Goal: Task Accomplishment & Management: Complete application form

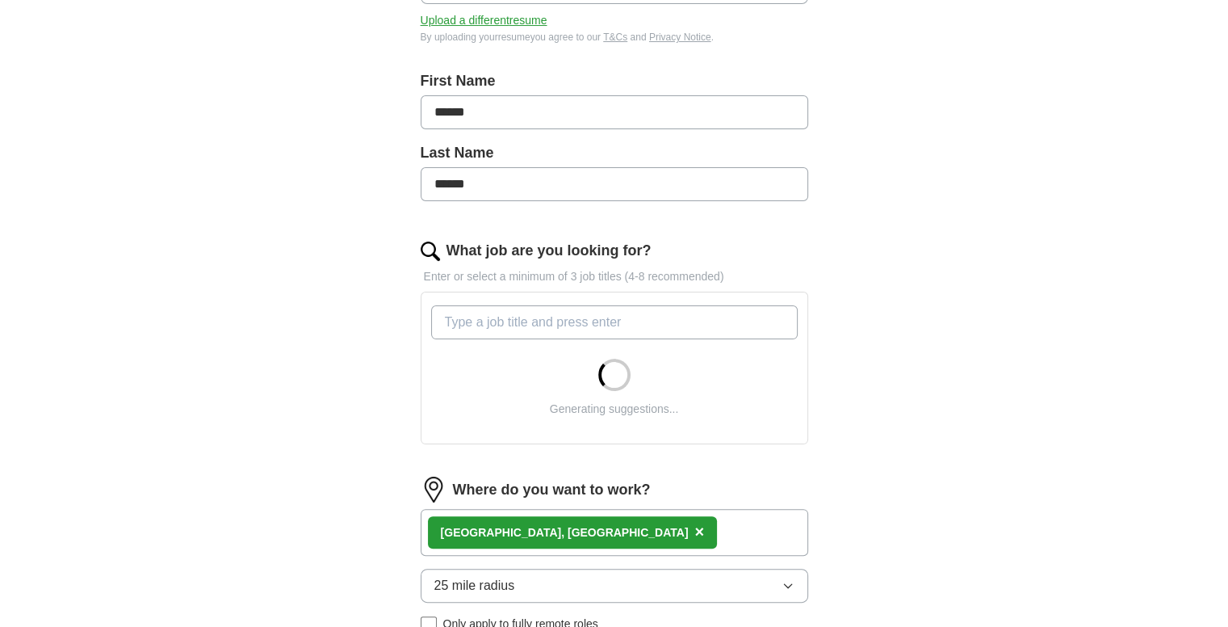
scroll to position [304, 0]
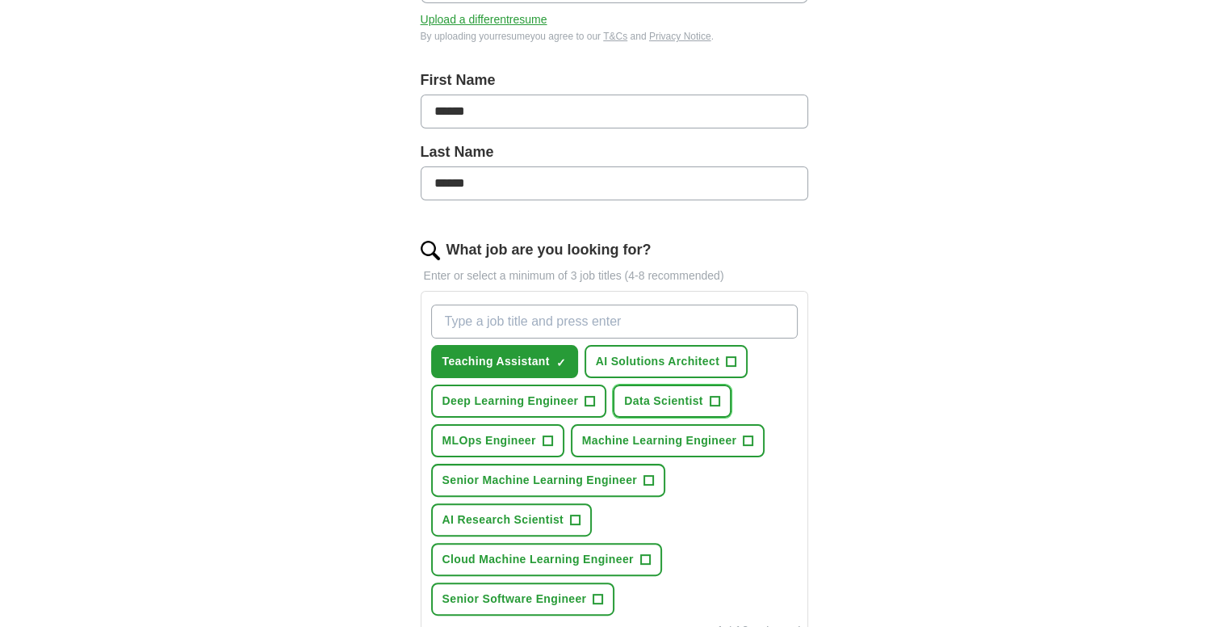
click at [710, 395] on span "+" at bounding box center [715, 401] width 10 height 13
click at [549, 440] on span "+" at bounding box center [548, 440] width 10 height 13
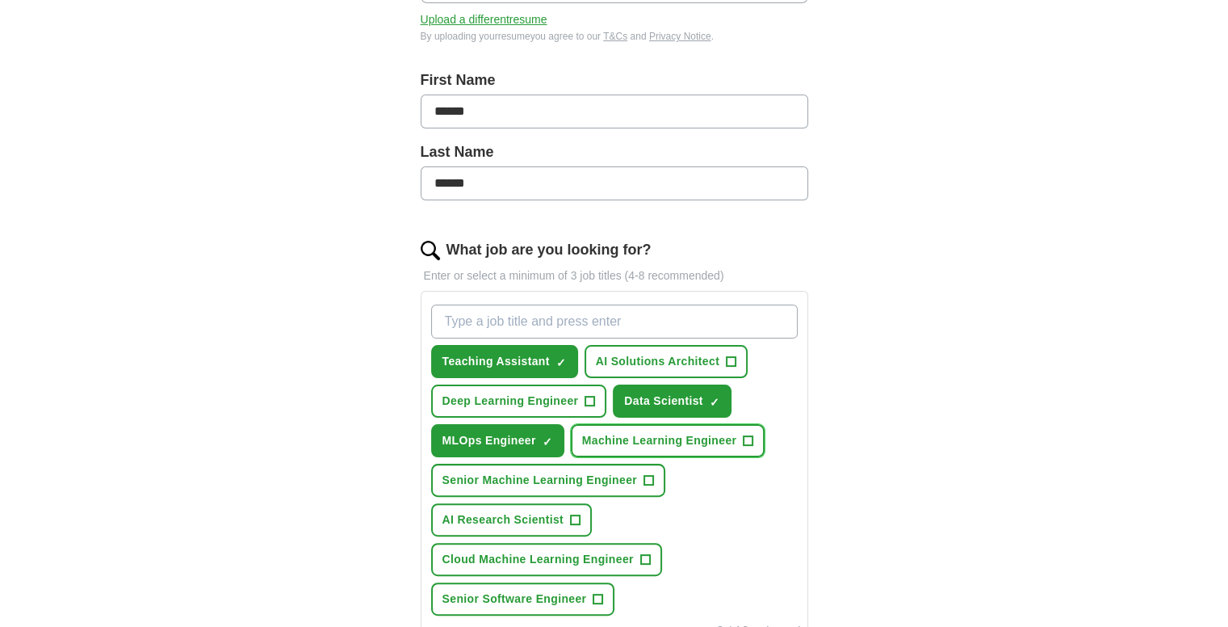
click at [747, 437] on span "+" at bounding box center [749, 440] width 10 height 13
click at [565, 357] on span "✓ ×" at bounding box center [561, 362] width 10 height 10
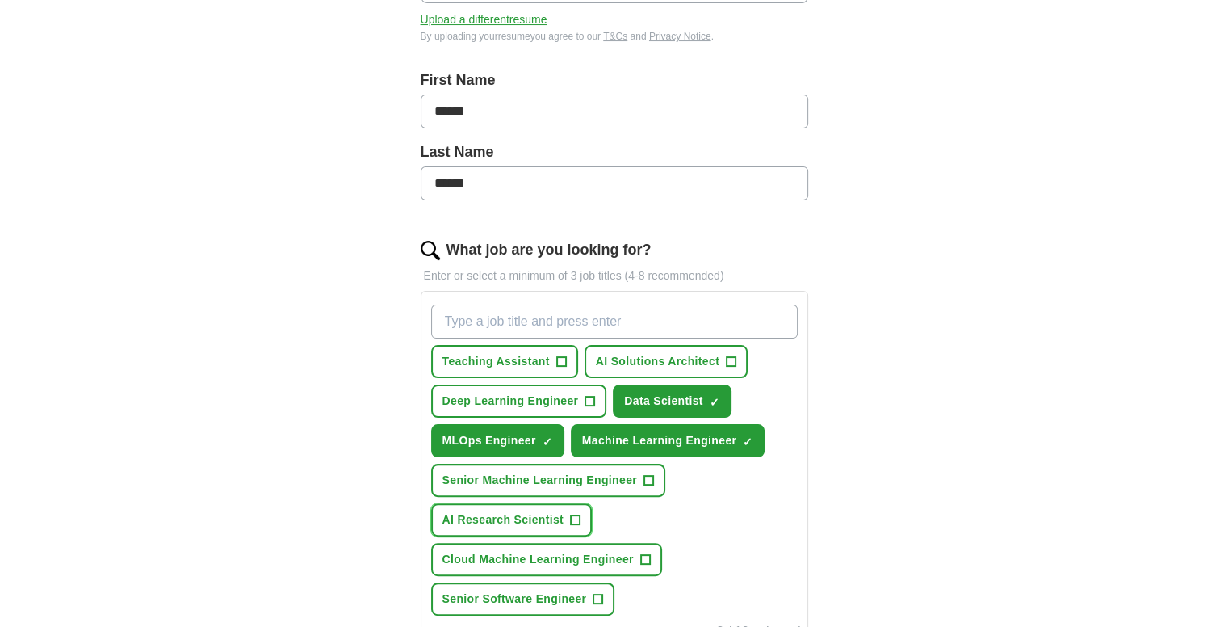
click at [581, 514] on button "AI Research Scientist +" at bounding box center [511, 519] width 161 height 33
click at [652, 476] on span "+" at bounding box center [649, 480] width 10 height 13
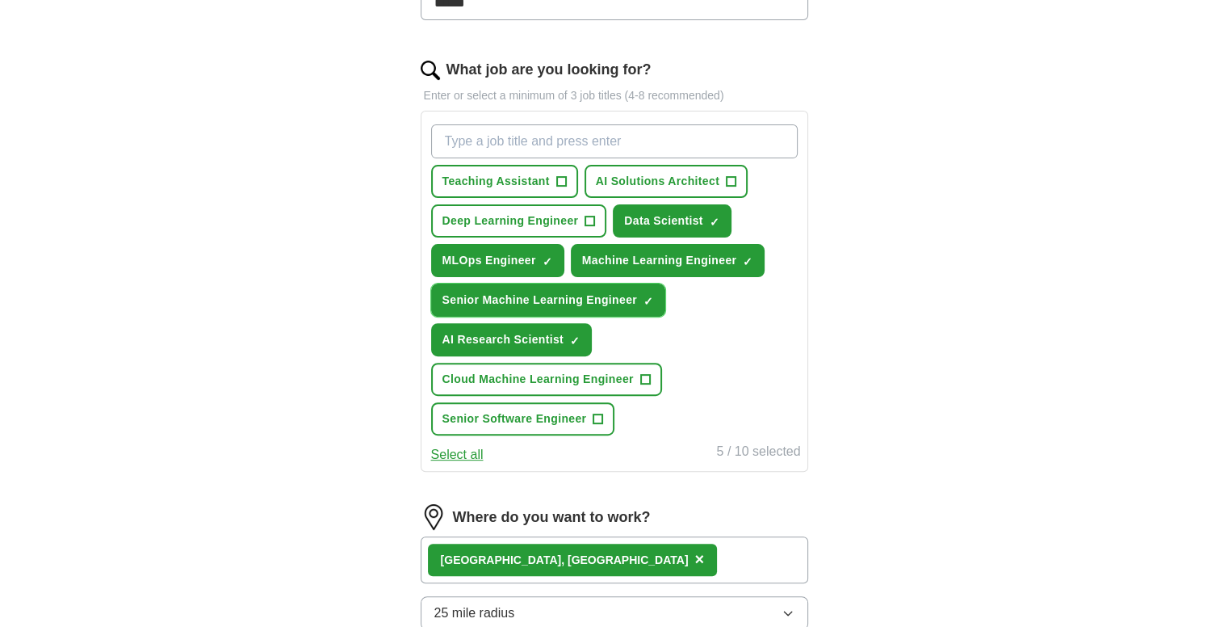
scroll to position [487, 0]
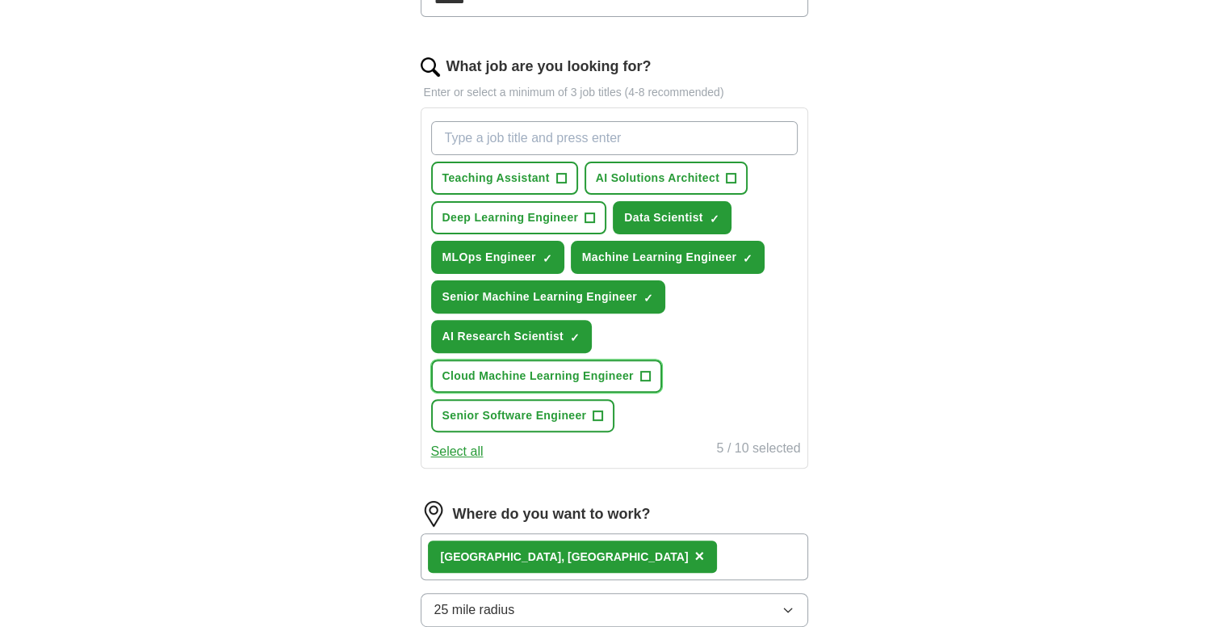
click at [640, 370] on span "+" at bounding box center [645, 376] width 10 height 13
click at [598, 409] on span "+" at bounding box center [599, 415] width 10 height 13
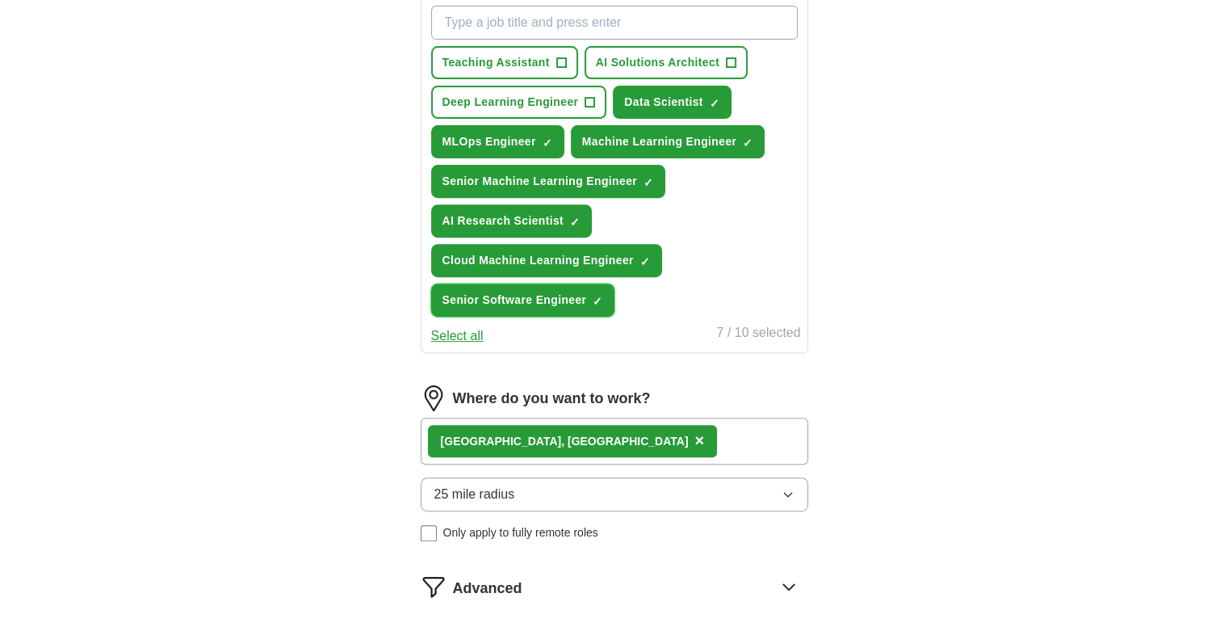
scroll to position [604, 0]
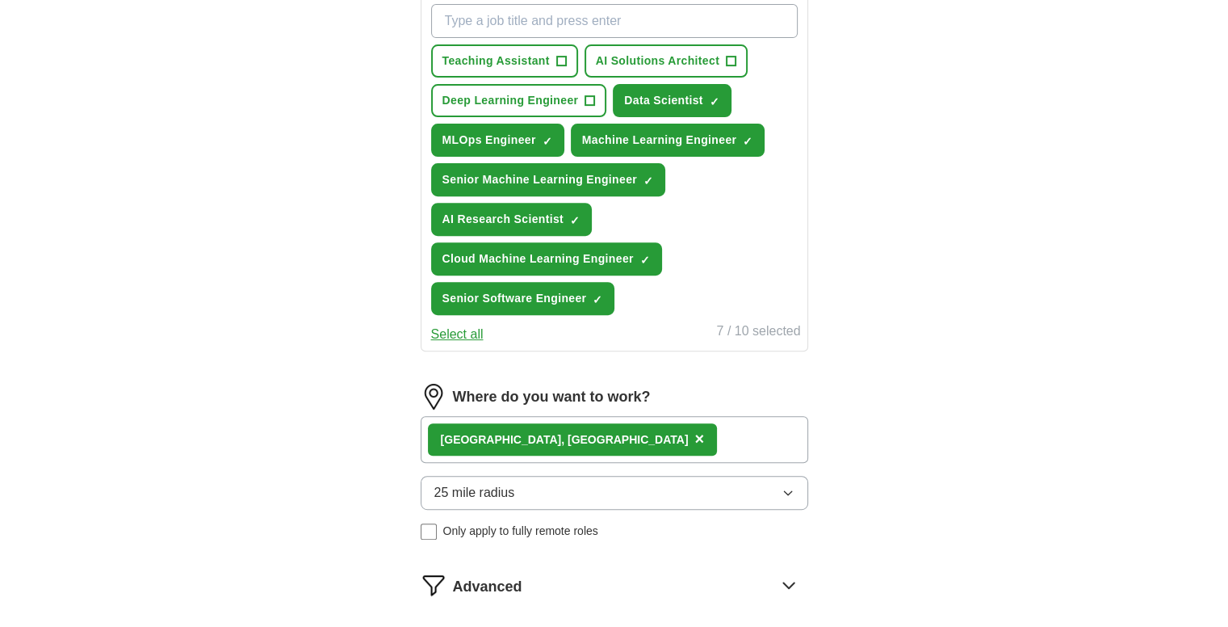
click at [642, 485] on button "25 mile radius" at bounding box center [615, 493] width 388 height 34
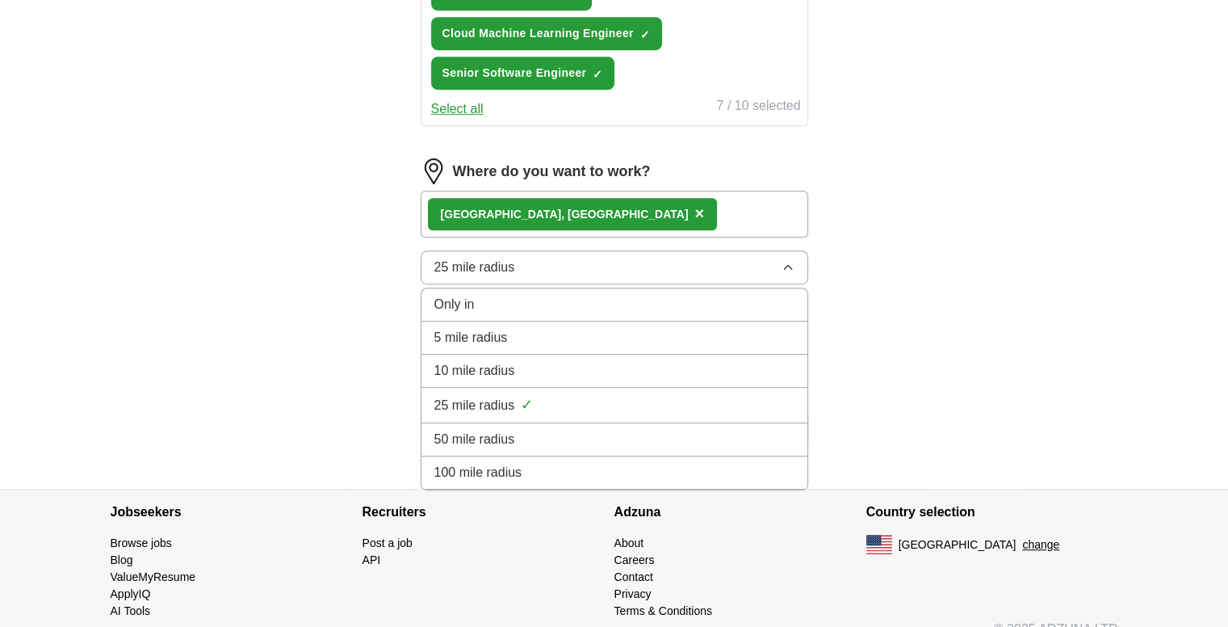
scroll to position [846, 0]
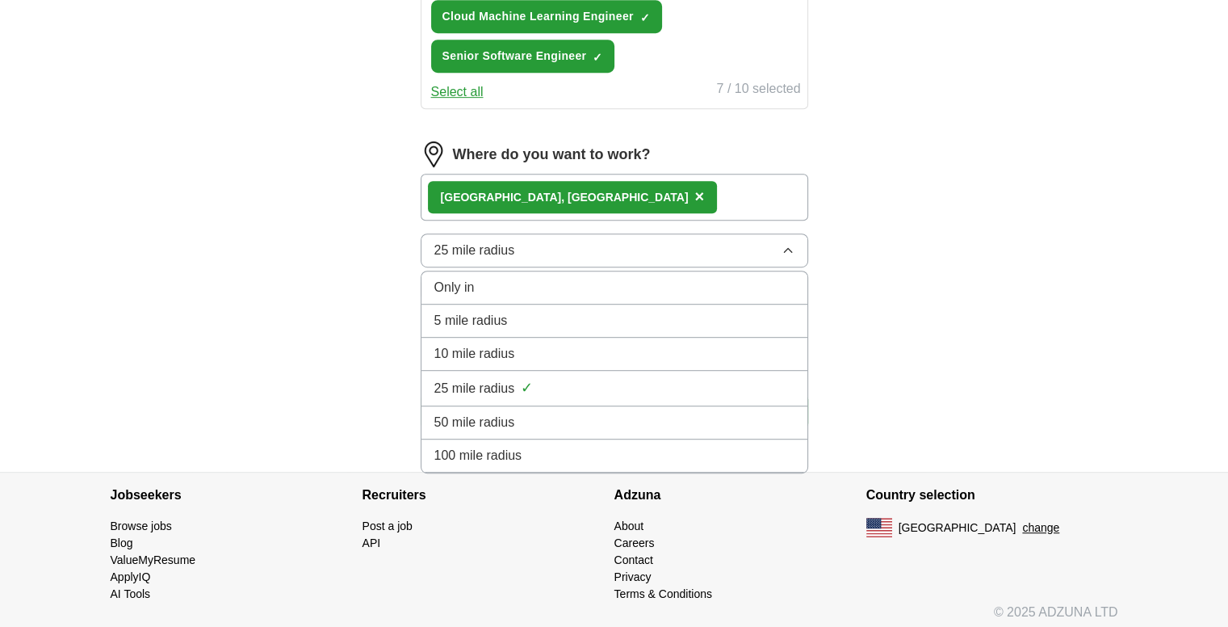
click at [556, 446] on div "100 mile radius" at bounding box center [614, 455] width 360 height 19
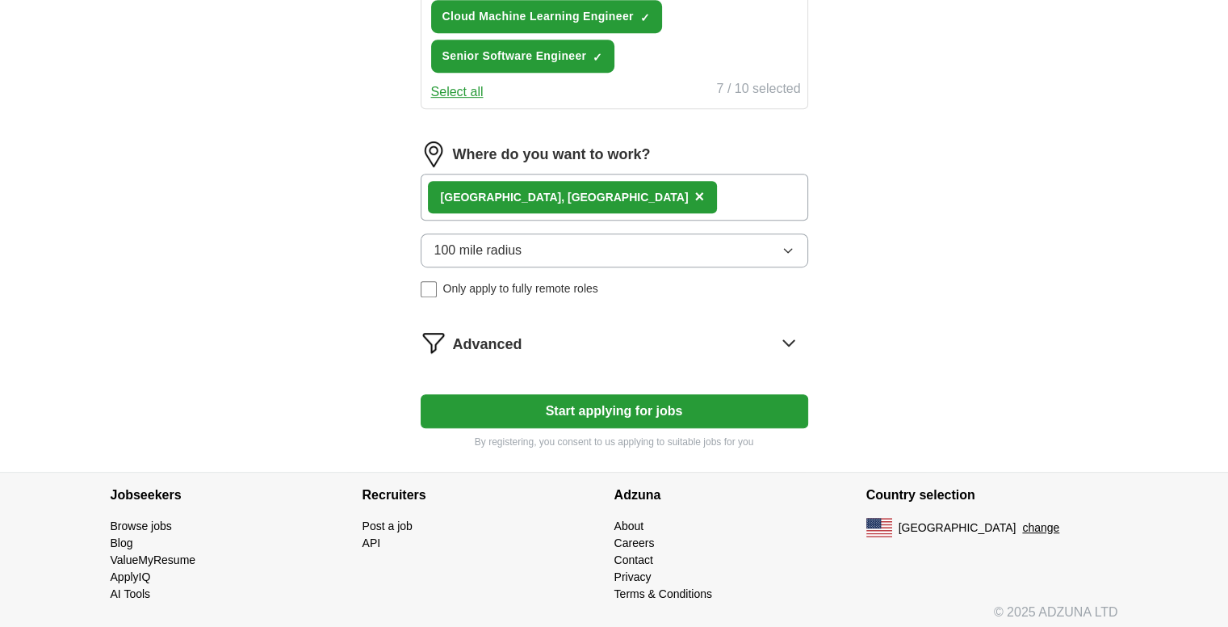
click at [694, 191] on span "×" at bounding box center [699, 196] width 10 height 18
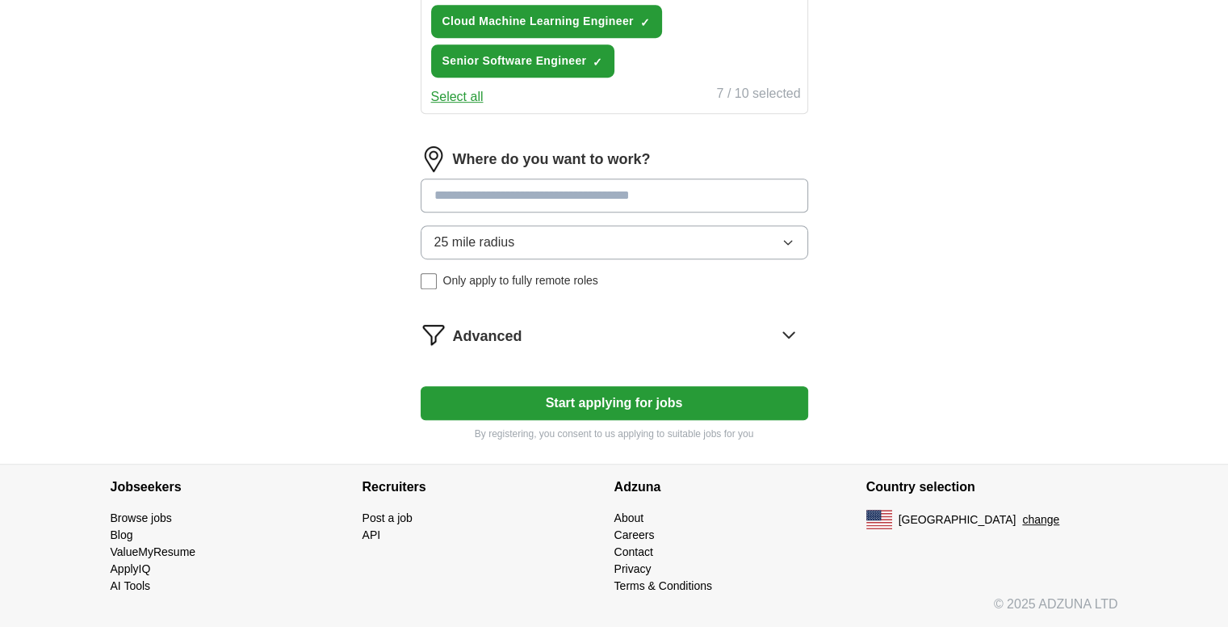
scroll to position [833, 0]
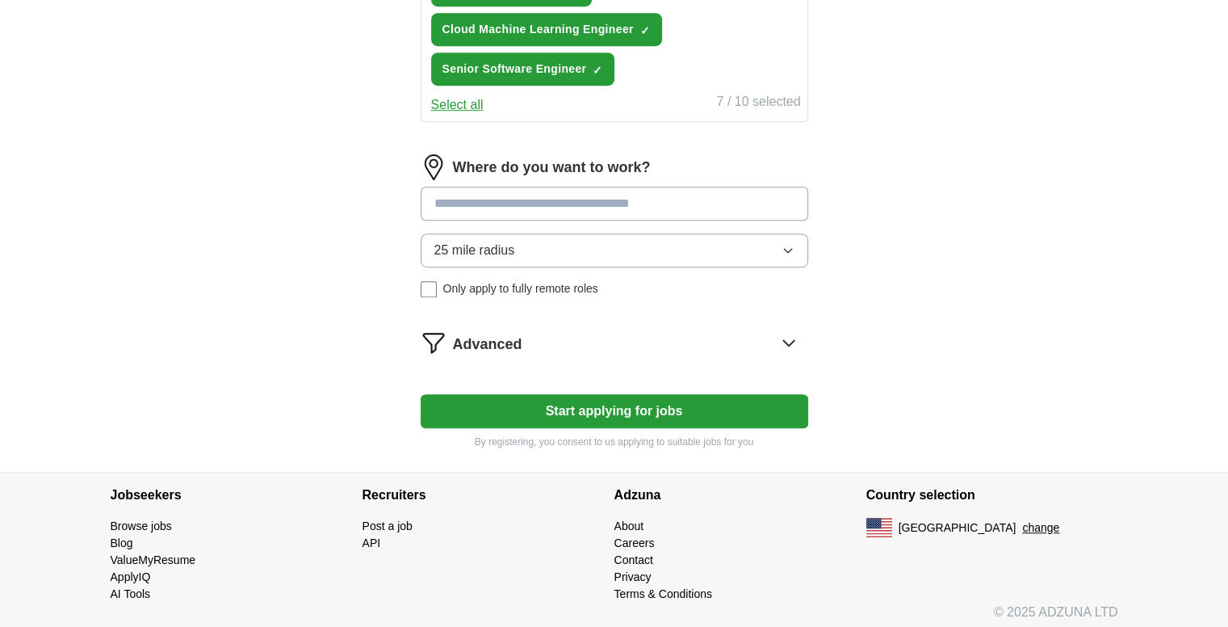
click at [529, 204] on input at bounding box center [615, 204] width 388 height 34
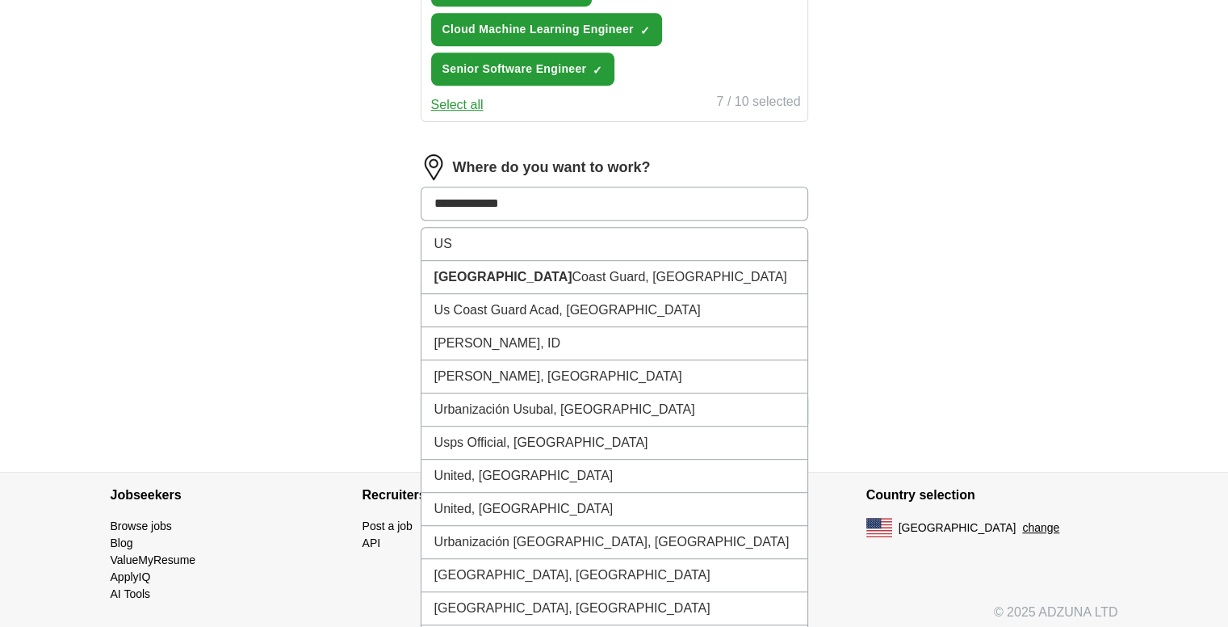
type input "**********"
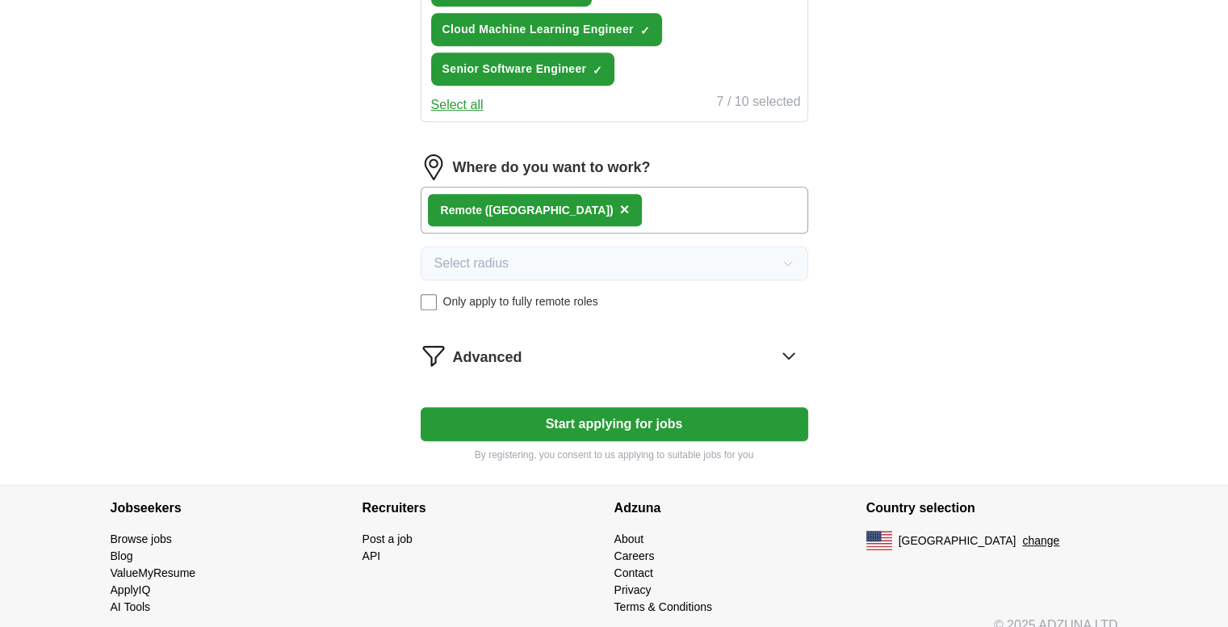
click at [627, 407] on button "Start applying for jobs" at bounding box center [615, 424] width 388 height 34
select select "**"
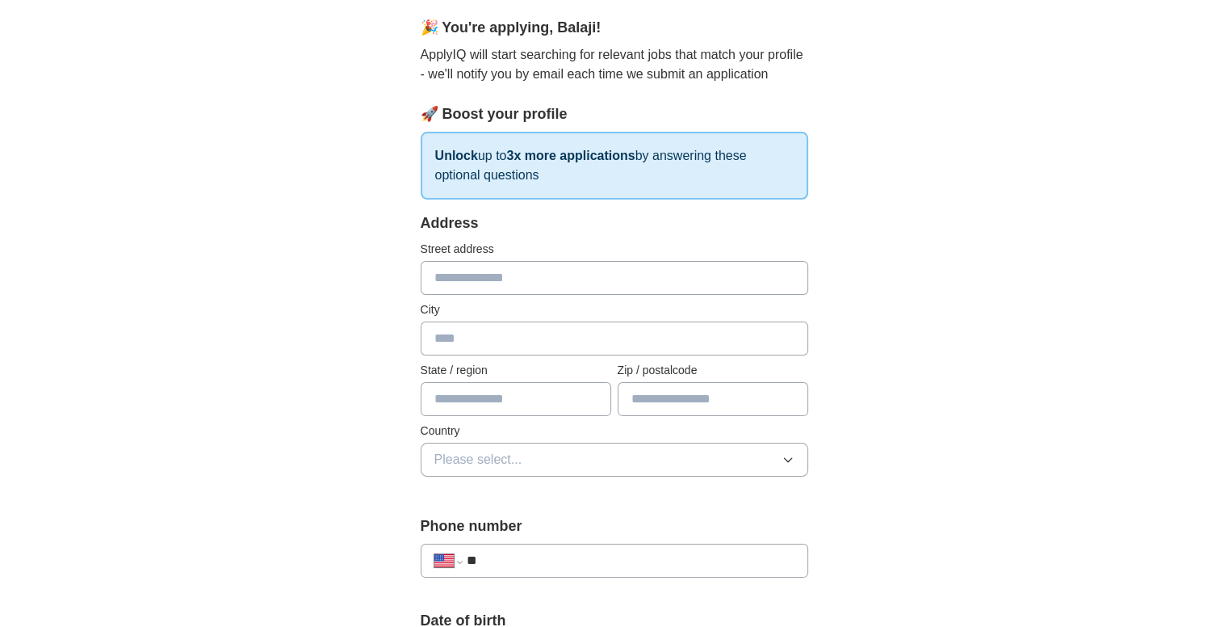
scroll to position [132, 0]
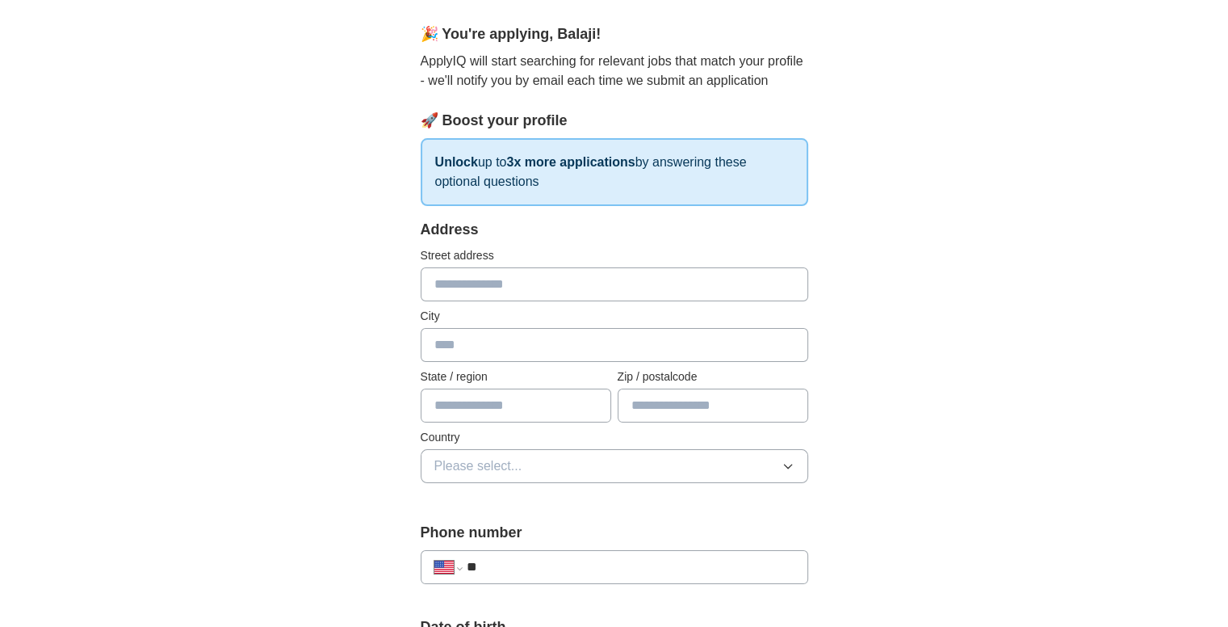
click at [520, 285] on input "text" at bounding box center [615, 284] width 388 height 34
type input "*"
type input "**********"
click at [433, 347] on input "text" at bounding box center [615, 345] width 388 height 34
type input "*********"
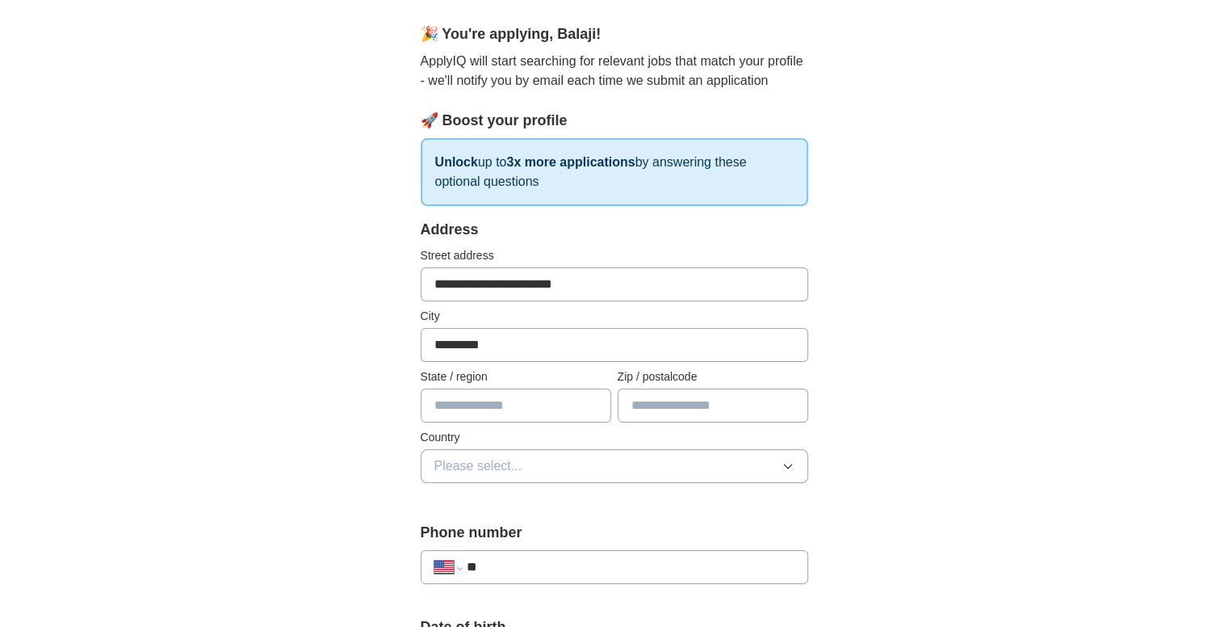
click at [454, 417] on input "text" at bounding box center [516, 405] width 191 height 34
type input "**"
type input "*****"
click at [606, 468] on button "Please select..." at bounding box center [615, 466] width 388 height 34
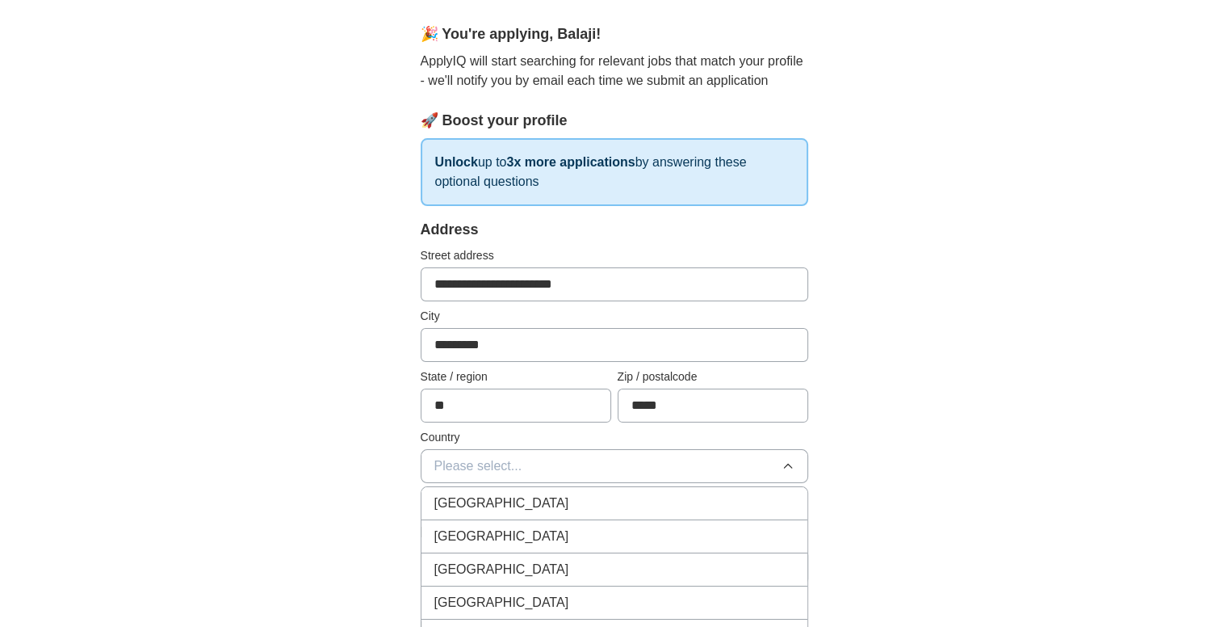
click at [590, 527] on div "[GEOGRAPHIC_DATA]" at bounding box center [614, 535] width 360 height 19
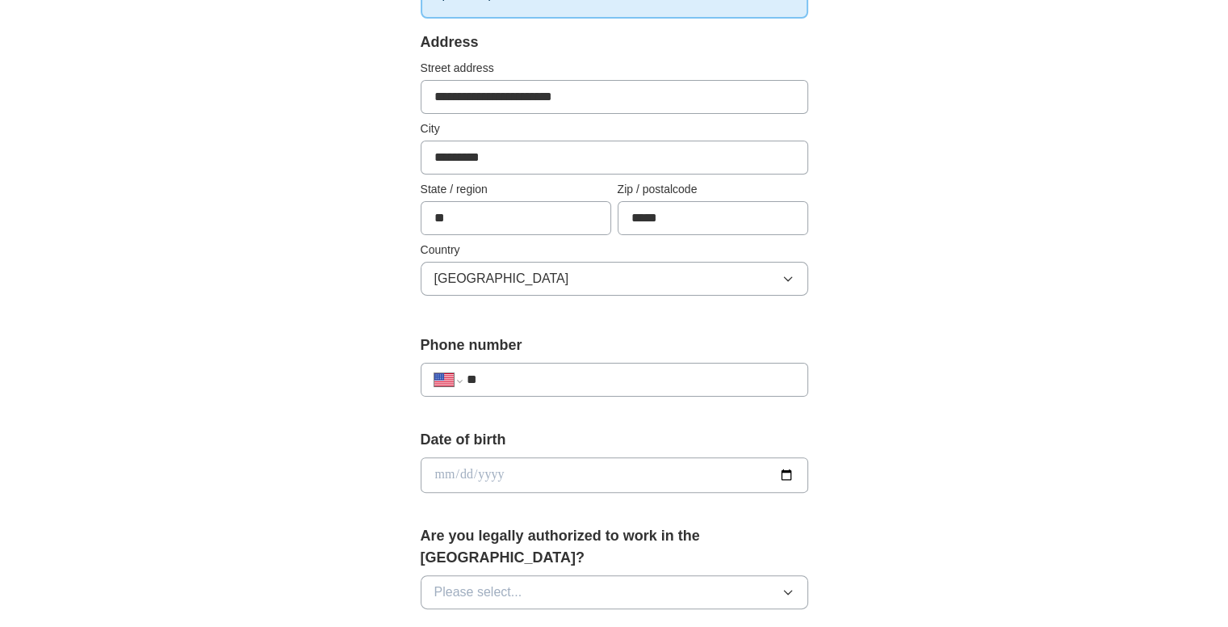
scroll to position [335, 0]
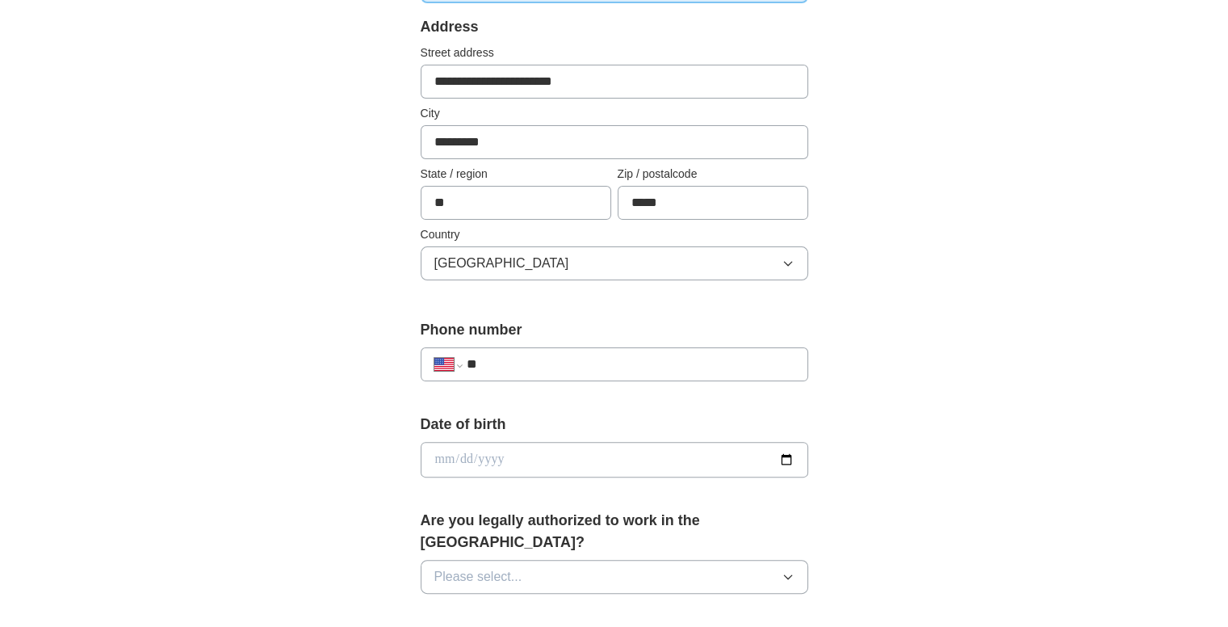
click at [596, 347] on div "**********" at bounding box center [615, 364] width 388 height 34
click at [610, 356] on input "**" at bounding box center [630, 363] width 328 height 19
type input "**********"
click at [439, 443] on input "date" at bounding box center [615, 460] width 388 height 36
click at [510, 466] on input "date" at bounding box center [615, 460] width 388 height 36
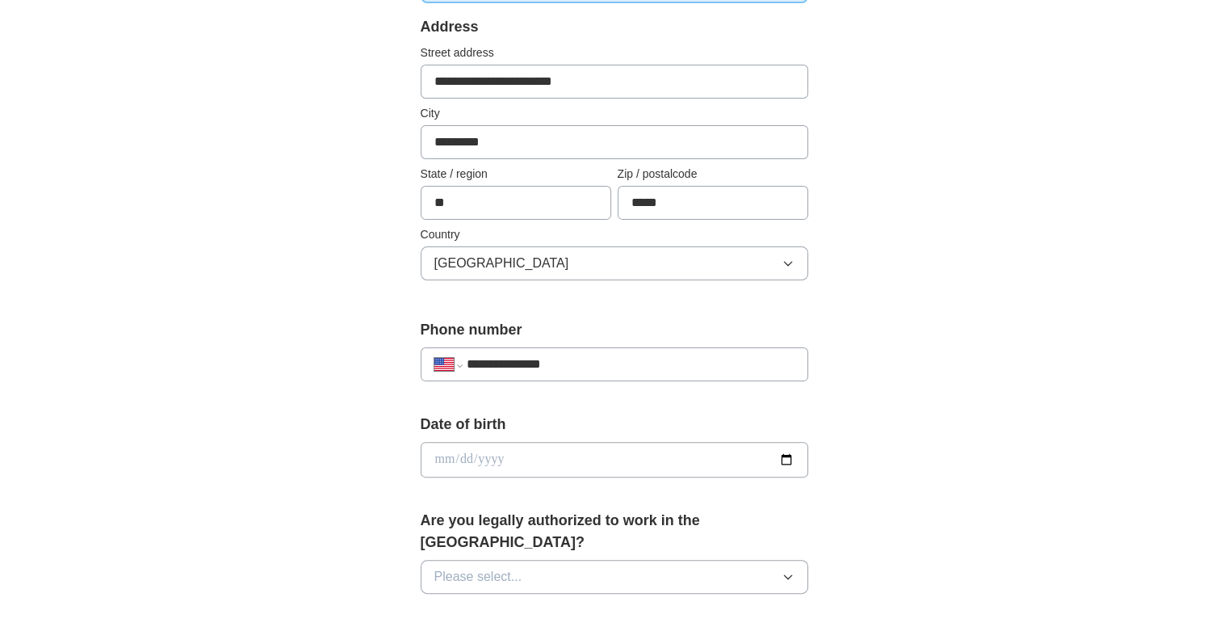
click at [522, 461] on input "date" at bounding box center [615, 460] width 388 height 36
click at [536, 466] on input "date" at bounding box center [615, 460] width 388 height 36
click at [902, 389] on div "**********" at bounding box center [615, 449] width 1034 height 1470
click at [546, 447] on input "date" at bounding box center [615, 460] width 388 height 36
type input "**********"
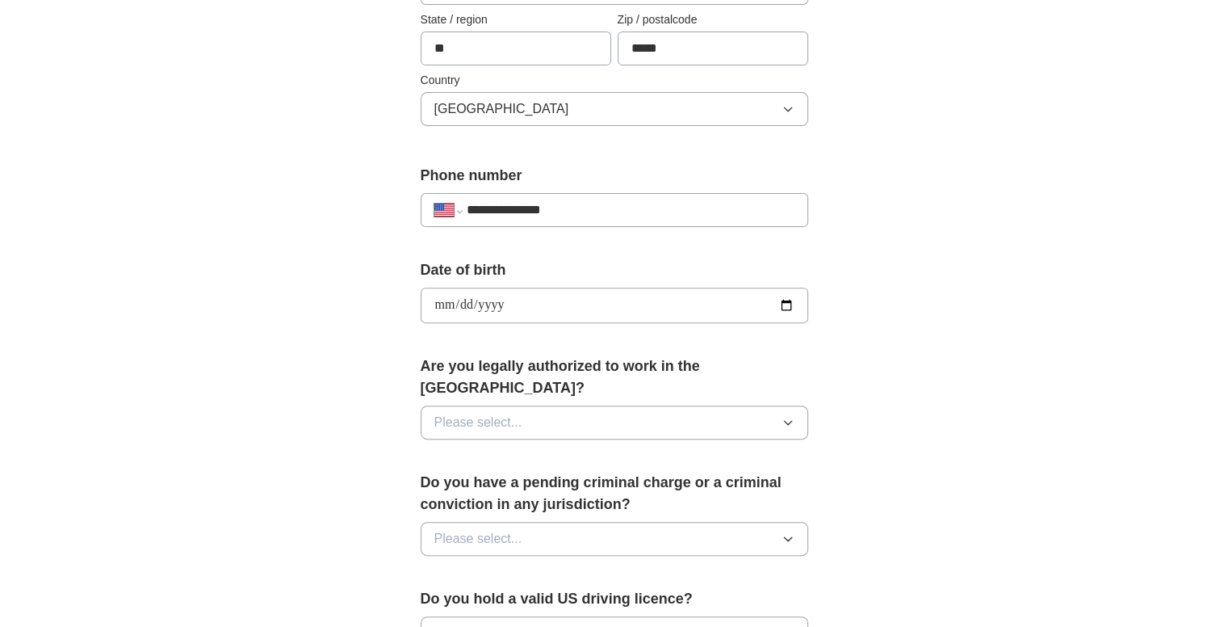
scroll to position [490, 0]
click at [795, 405] on button "Please select..." at bounding box center [615, 422] width 388 height 34
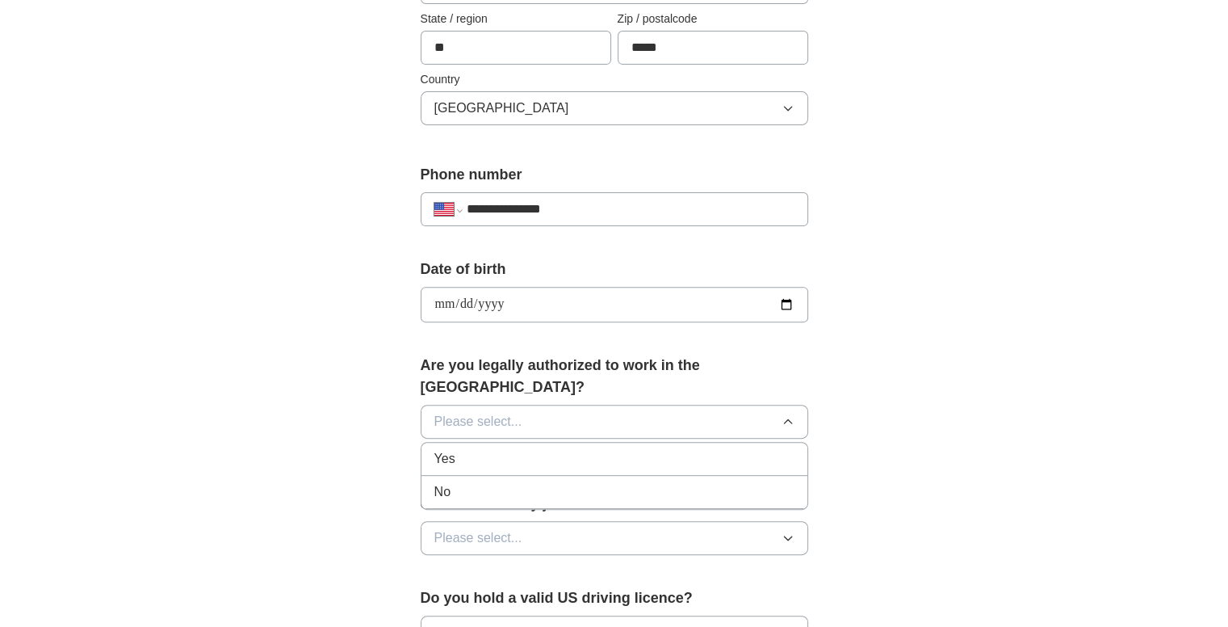
click at [597, 449] on div "Yes" at bounding box center [614, 458] width 360 height 19
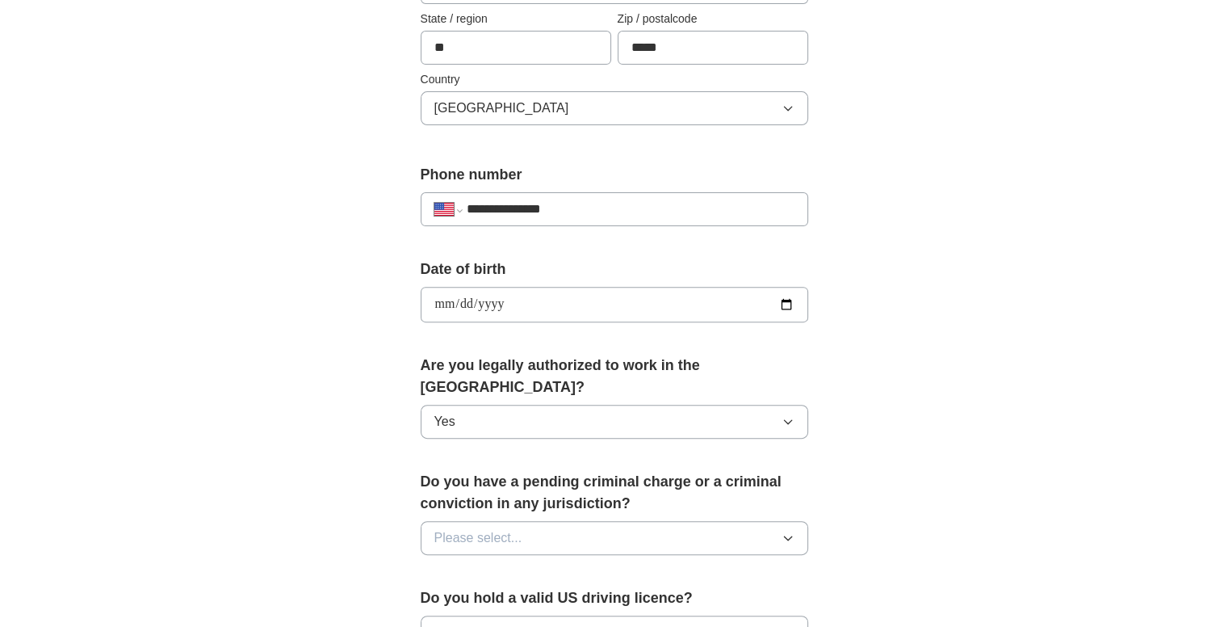
click at [643, 521] on button "Please select..." at bounding box center [615, 538] width 388 height 34
click at [635, 598] on div "No" at bounding box center [614, 607] width 360 height 19
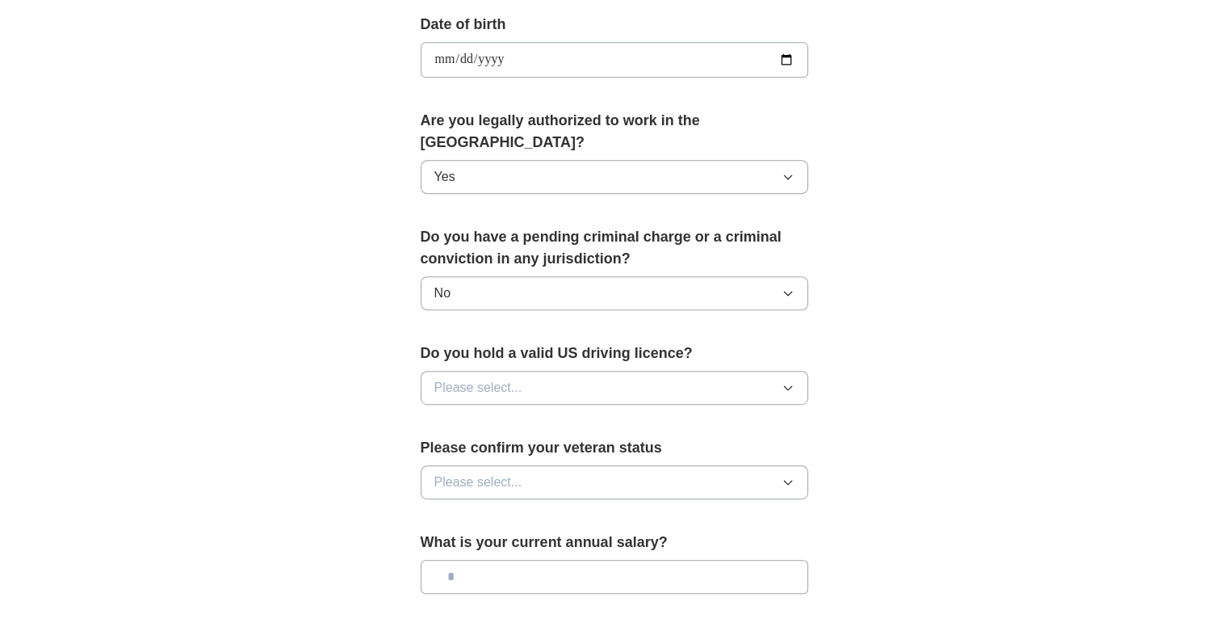
scroll to position [749, 0]
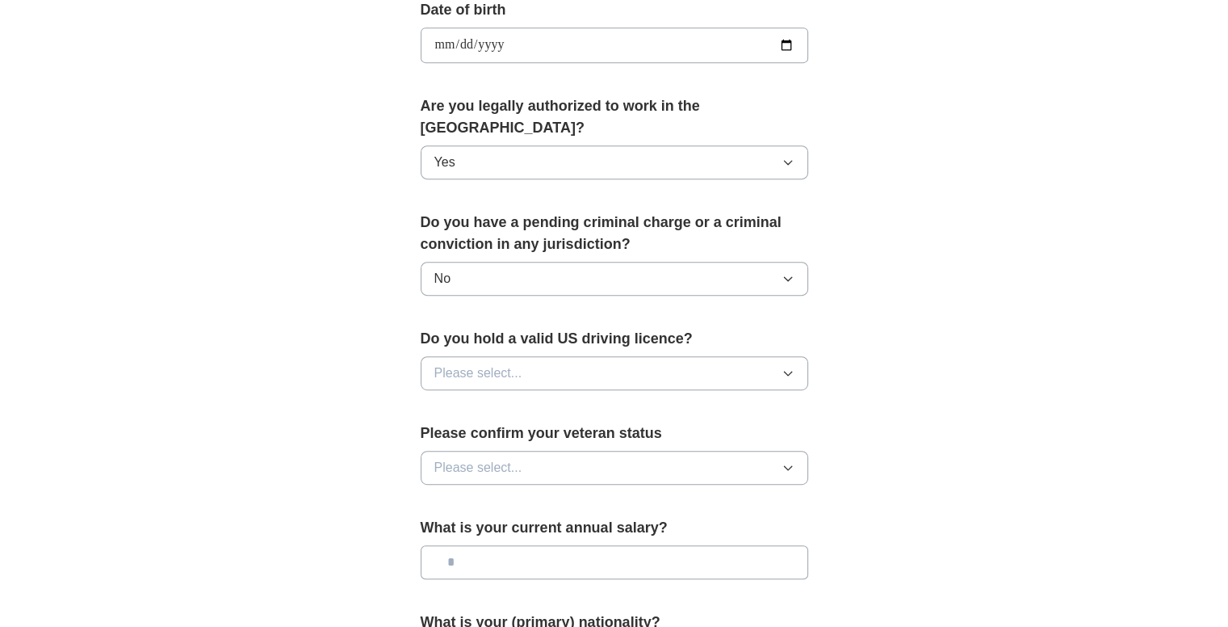
click at [626, 356] on button "Please select..." at bounding box center [615, 373] width 388 height 34
click at [586, 401] on div "Yes" at bounding box center [614, 410] width 360 height 19
click at [640, 451] on button "Please select..." at bounding box center [615, 468] width 388 height 34
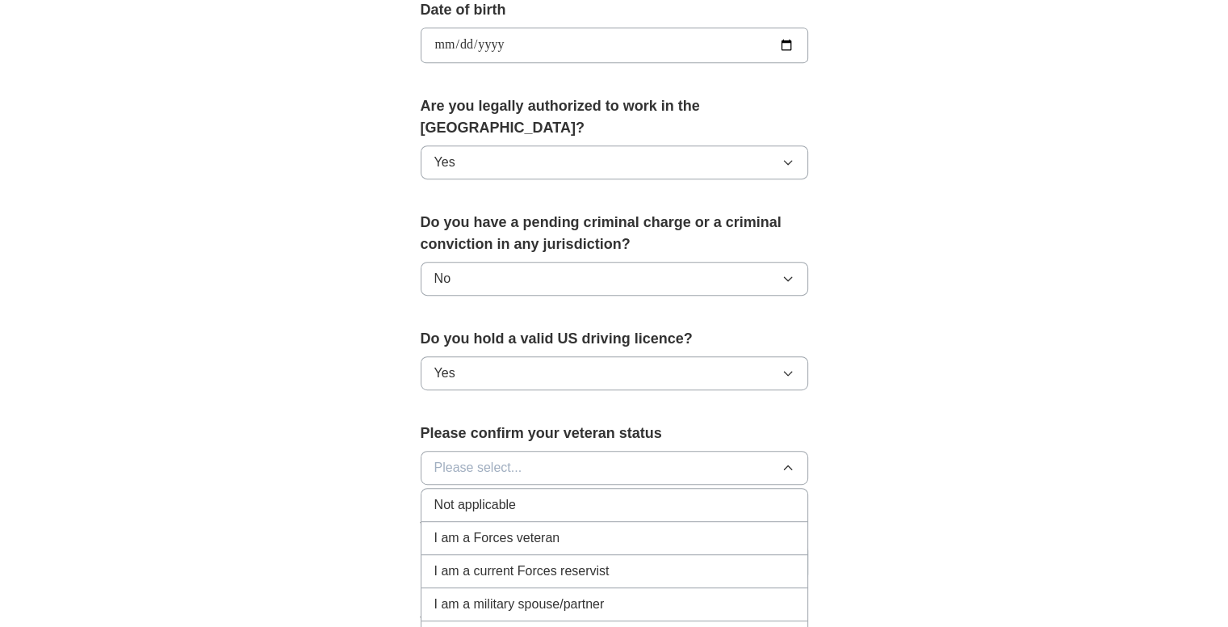
click at [598, 495] on div "Not applicable" at bounding box center [614, 504] width 360 height 19
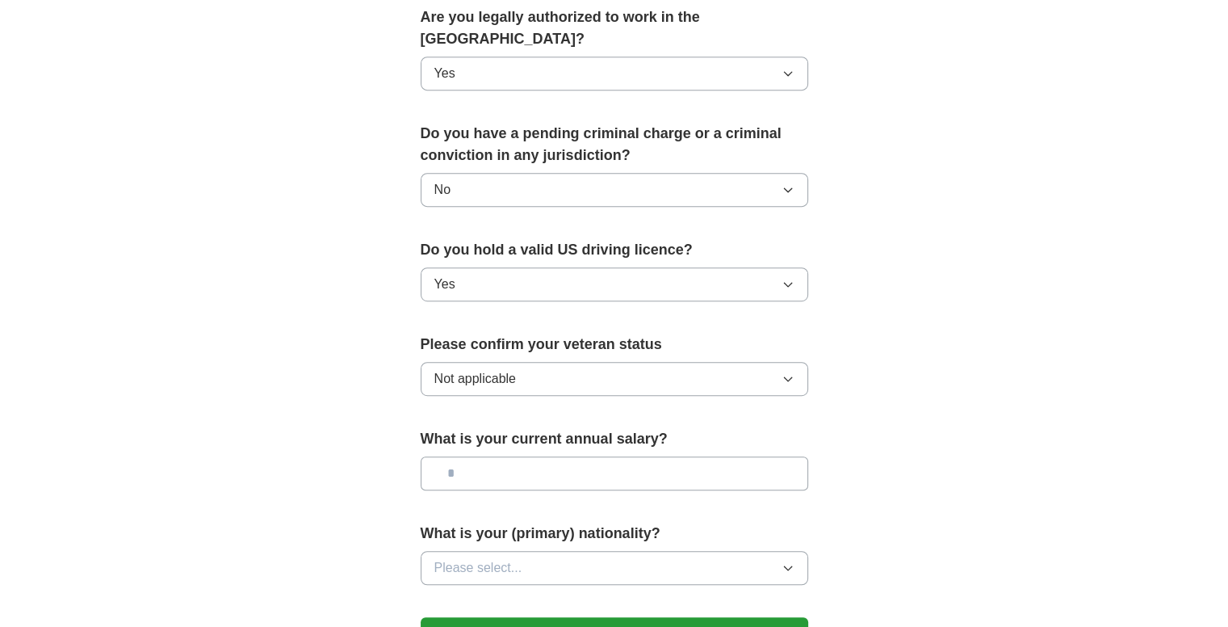
scroll to position [837, 0]
click at [625, 463] on input "text" at bounding box center [615, 475] width 388 height 34
type input "**"
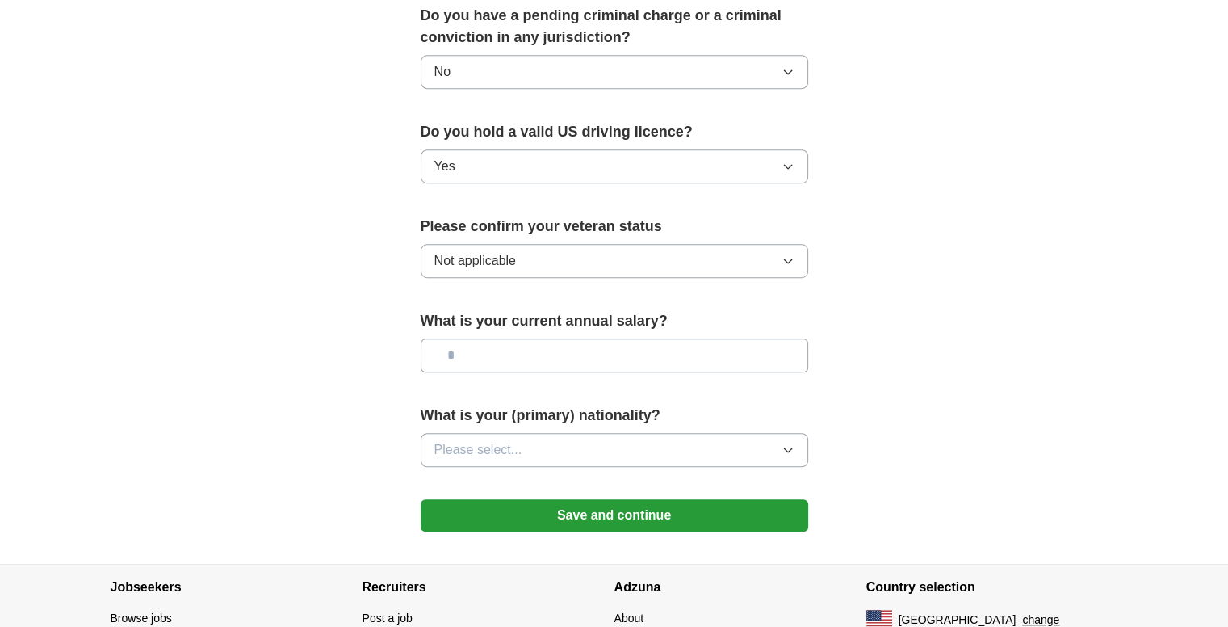
scroll to position [956, 0]
click at [601, 433] on button "Please select..." at bounding box center [615, 450] width 388 height 34
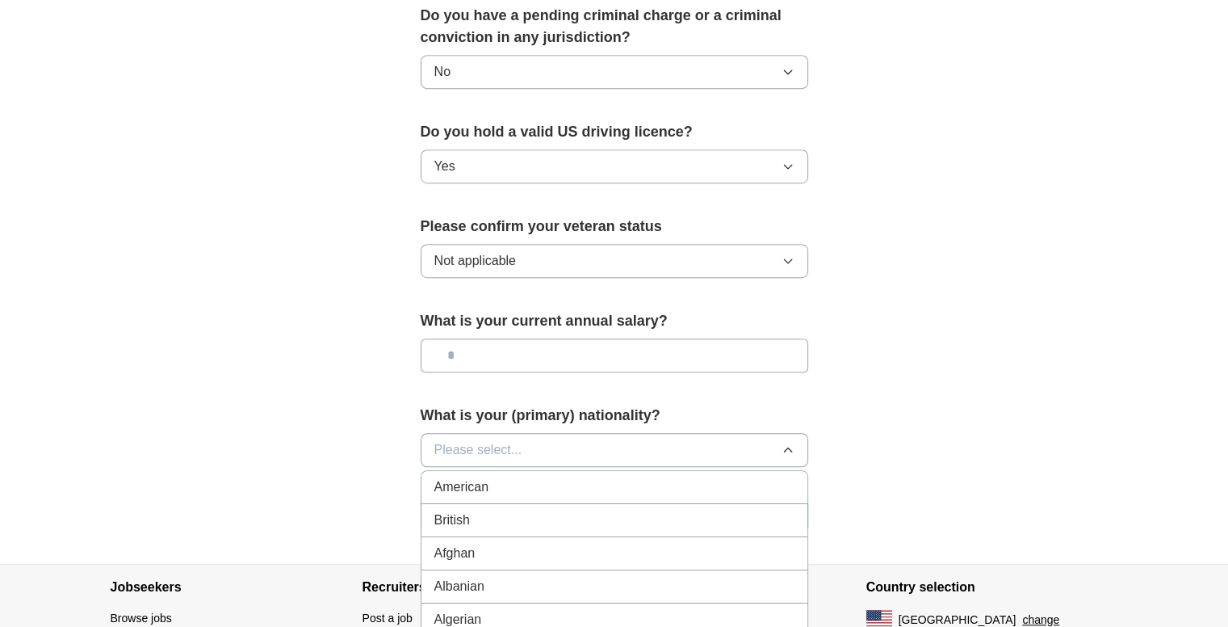
click at [549, 433] on button "Please select..." at bounding box center [615, 450] width 388 height 34
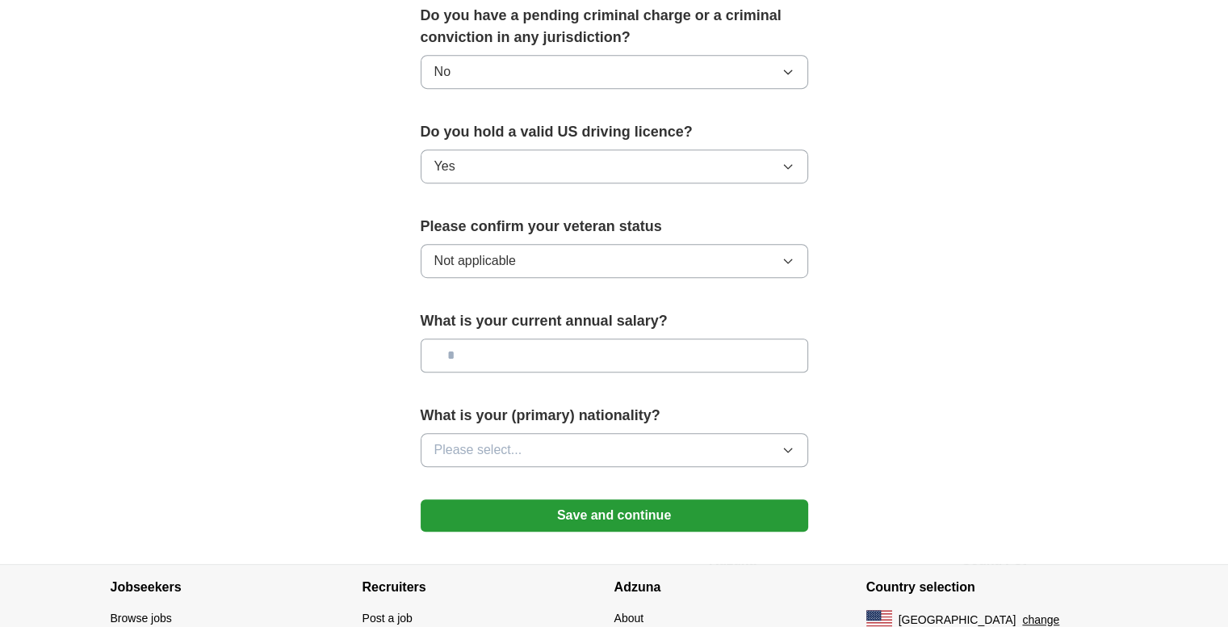
click at [549, 433] on button "Please select..." at bounding box center [615, 450] width 388 height 34
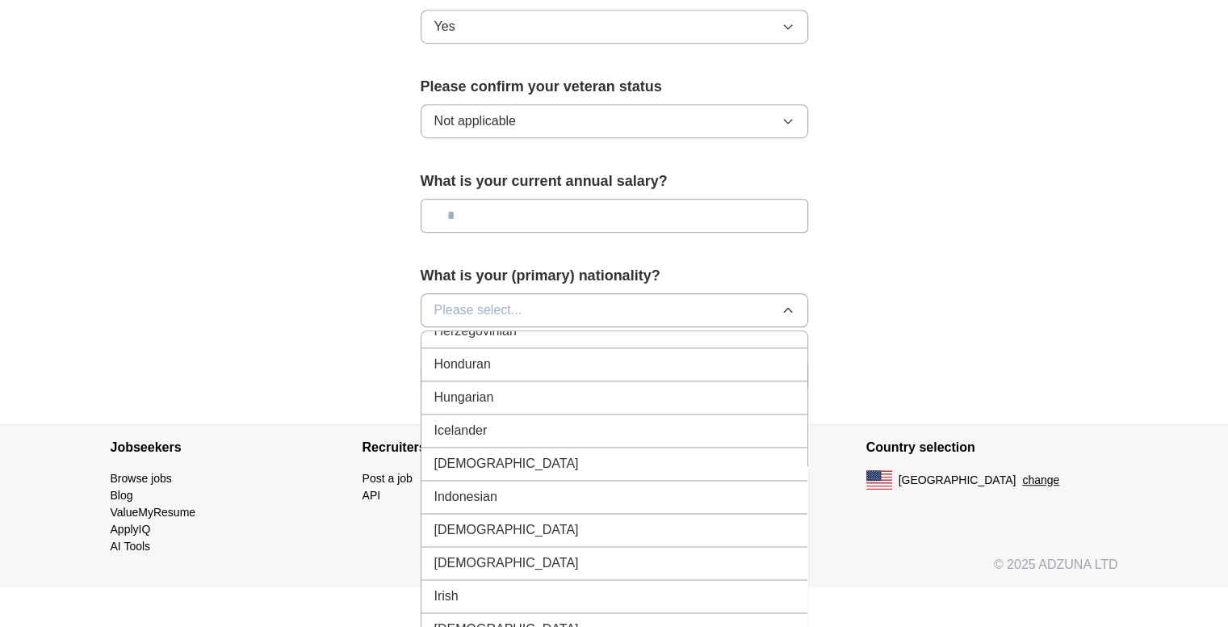
scroll to position [2515, 0]
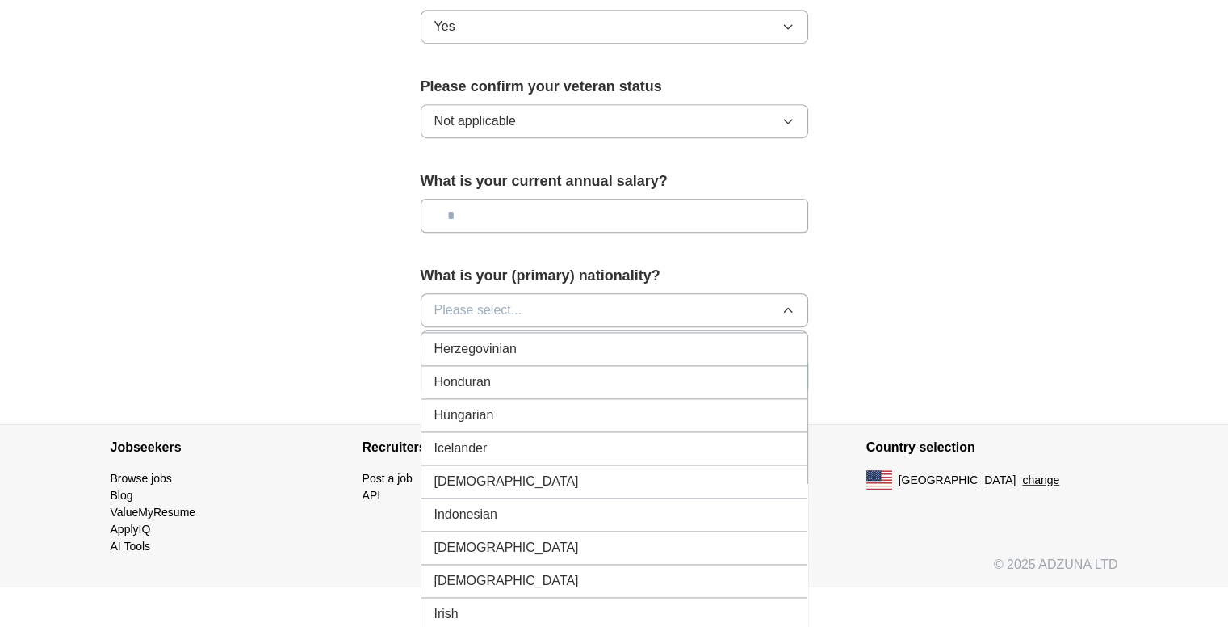
click at [491, 472] on div "[DEMOGRAPHIC_DATA]" at bounding box center [614, 481] width 360 height 19
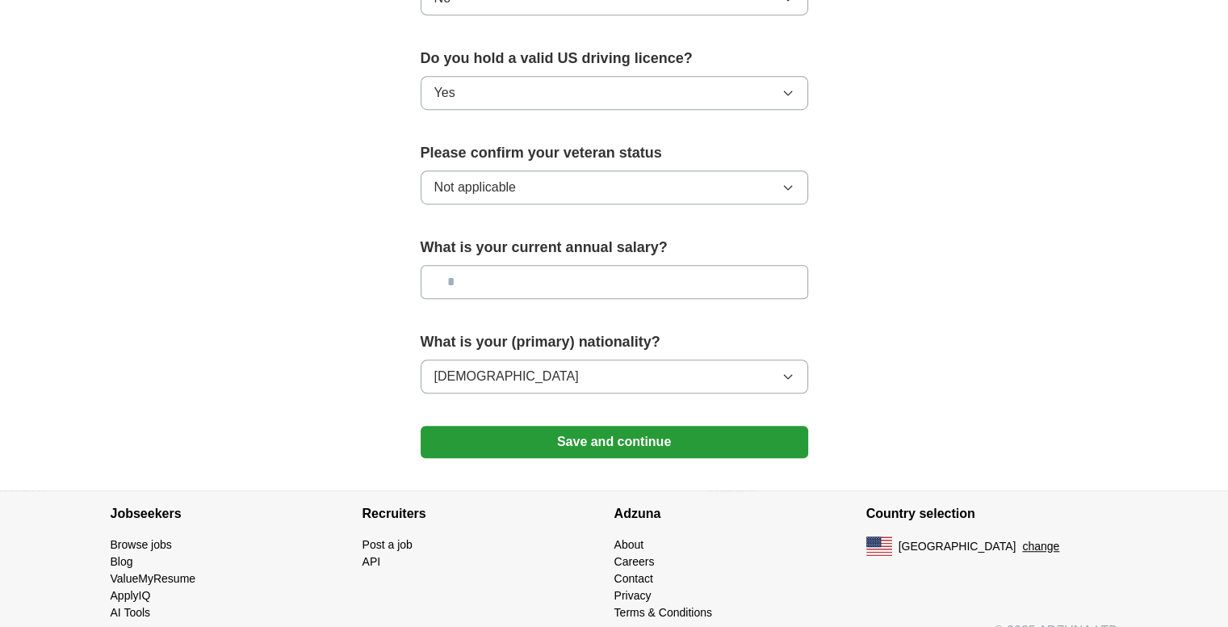
click at [674, 426] on button "Save and continue" at bounding box center [615, 442] width 388 height 32
